Goal: Information Seeking & Learning: Learn about a topic

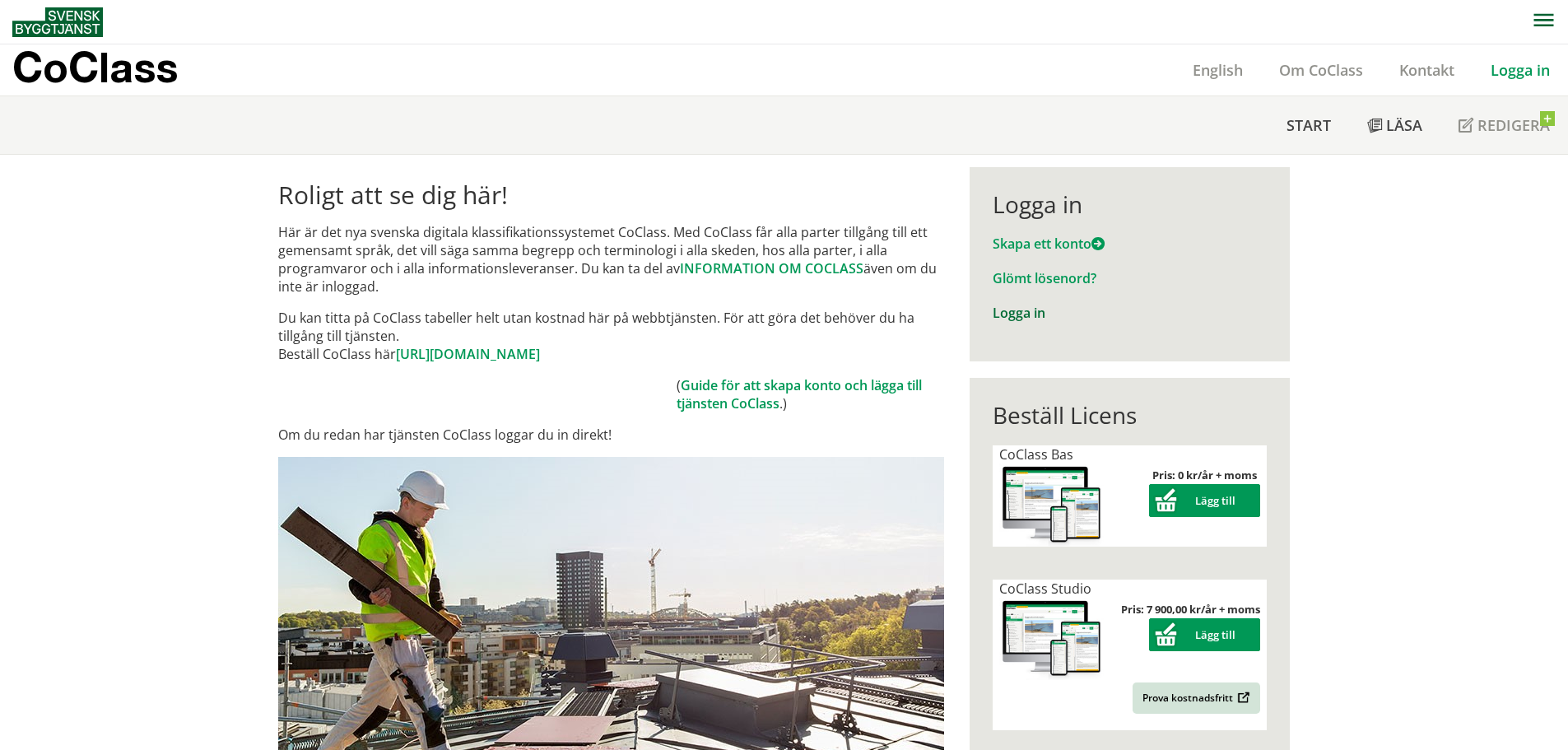
click at [1009, 311] on link "Logga in" at bounding box center [1019, 313] width 53 height 18
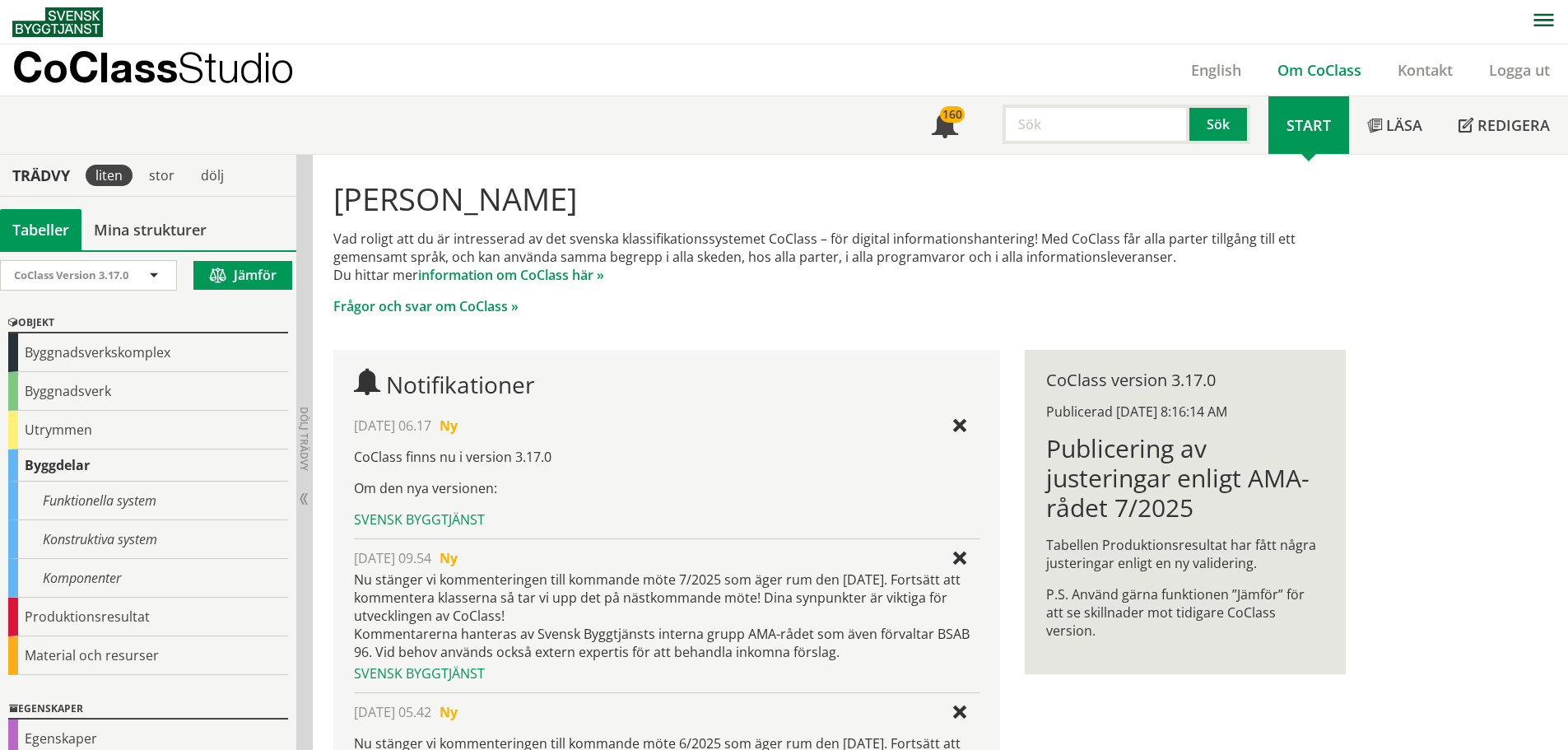
click at [1329, 71] on link "Om CoClass" at bounding box center [1319, 70] width 120 height 20
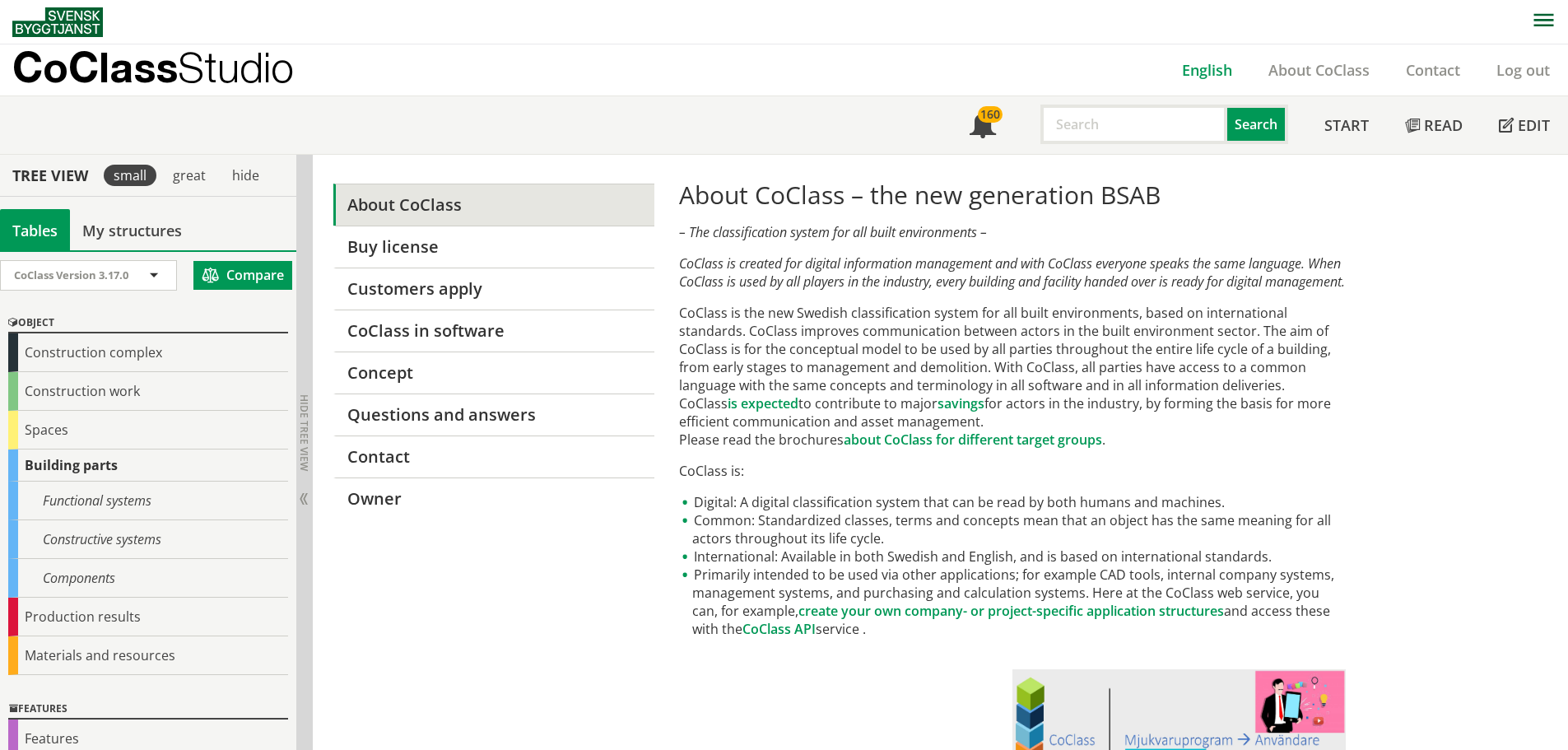
click at [1202, 68] on font "English" at bounding box center [1207, 70] width 50 height 20
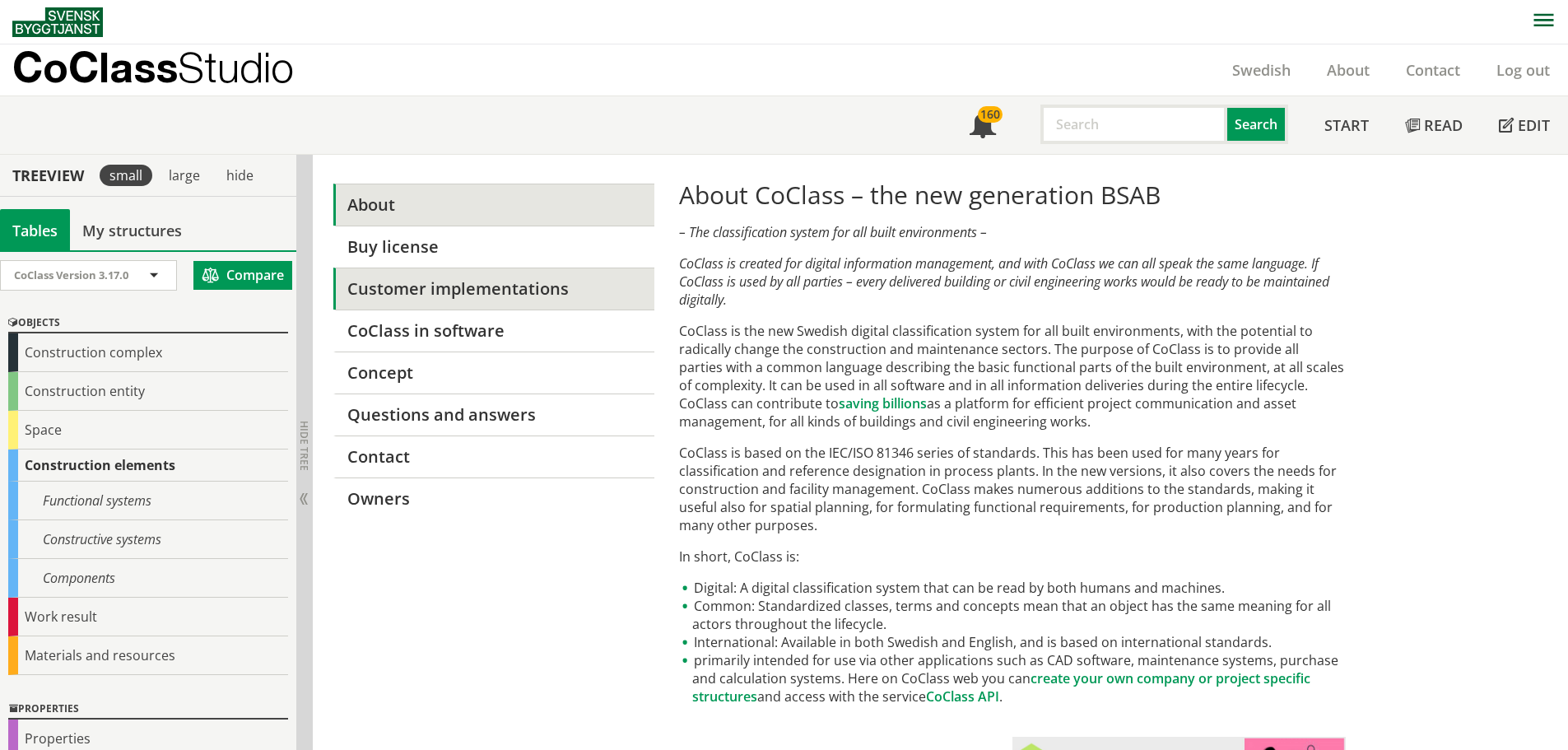
click at [443, 293] on font "Customer implementations" at bounding box center [458, 288] width 222 height 22
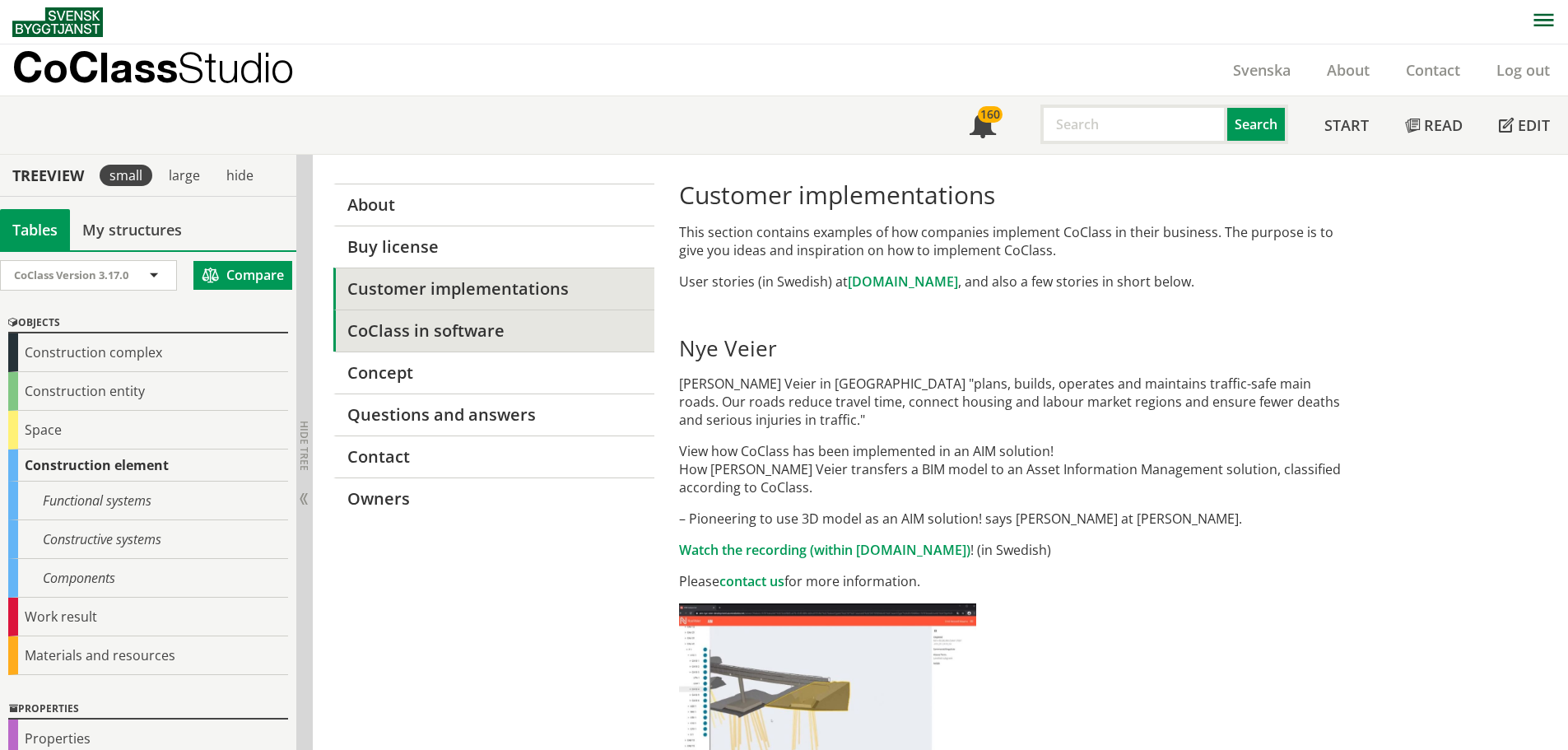
click at [481, 329] on link "CoClass in software" at bounding box center [493, 330] width 320 height 42
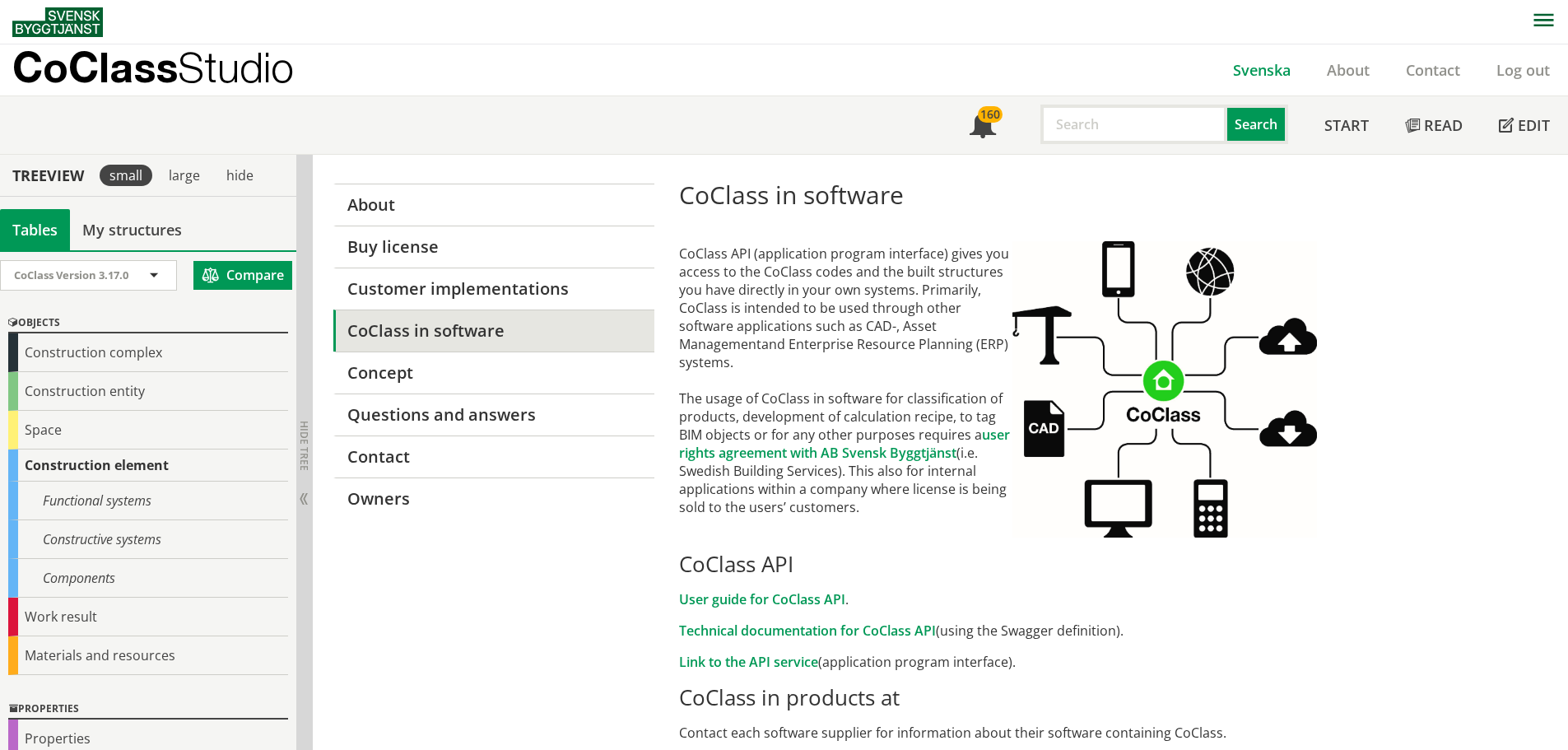
click at [1242, 74] on link "Svenska" at bounding box center [1261, 70] width 93 height 20
